Goal: Navigation & Orientation: Go to known website

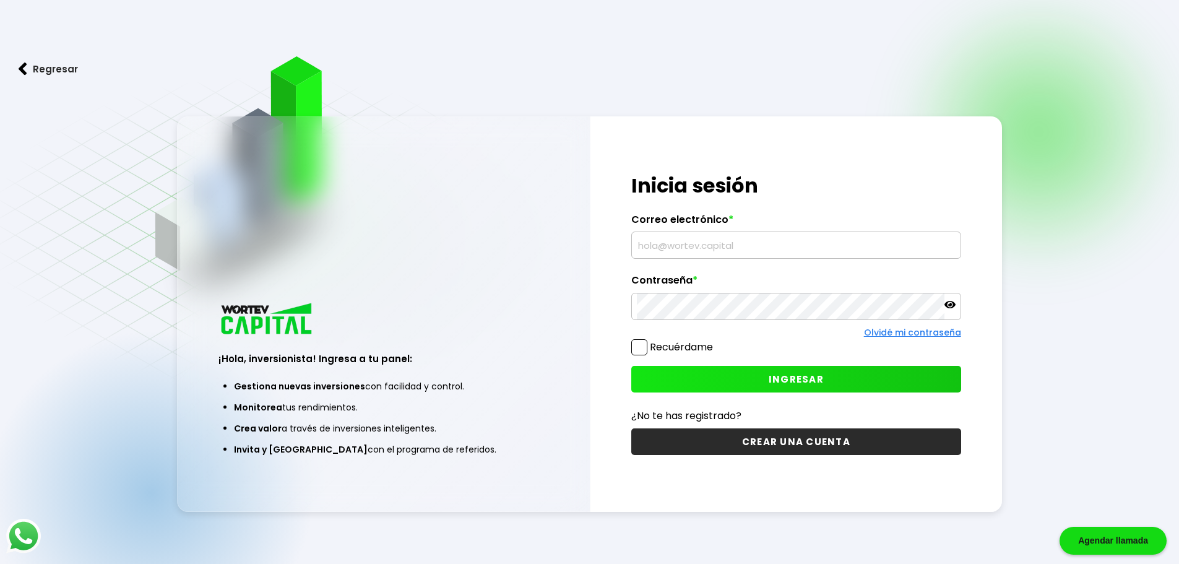
click at [949, 304] on icon at bounding box center [949, 304] width 11 height 11
click at [950, 304] on icon at bounding box center [949, 304] width 11 height 11
click at [950, 304] on icon at bounding box center [949, 304] width 11 height 7
click at [950, 304] on icon at bounding box center [949, 304] width 11 height 9
click at [642, 346] on span at bounding box center [639, 347] width 16 height 16
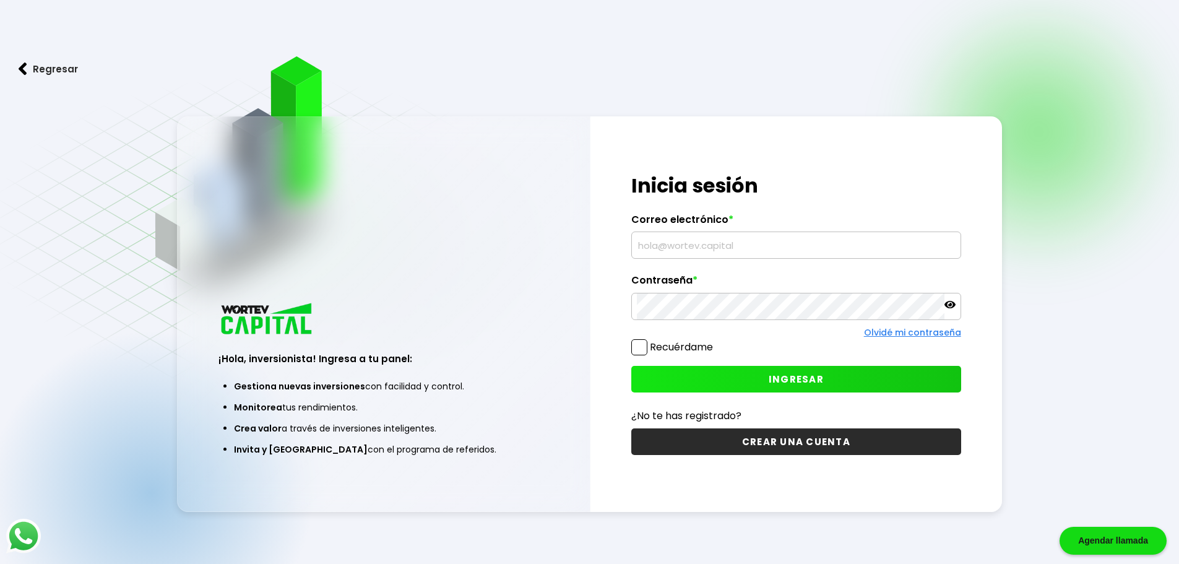
click at [715, 341] on input "Recuérdame" at bounding box center [715, 341] width 0 height 0
click at [951, 303] on icon at bounding box center [949, 304] width 11 height 11
click at [950, 304] on icon at bounding box center [949, 304] width 11 height 9
click at [24, 69] on img at bounding box center [23, 68] width 9 height 13
